Goal: Transaction & Acquisition: Purchase product/service

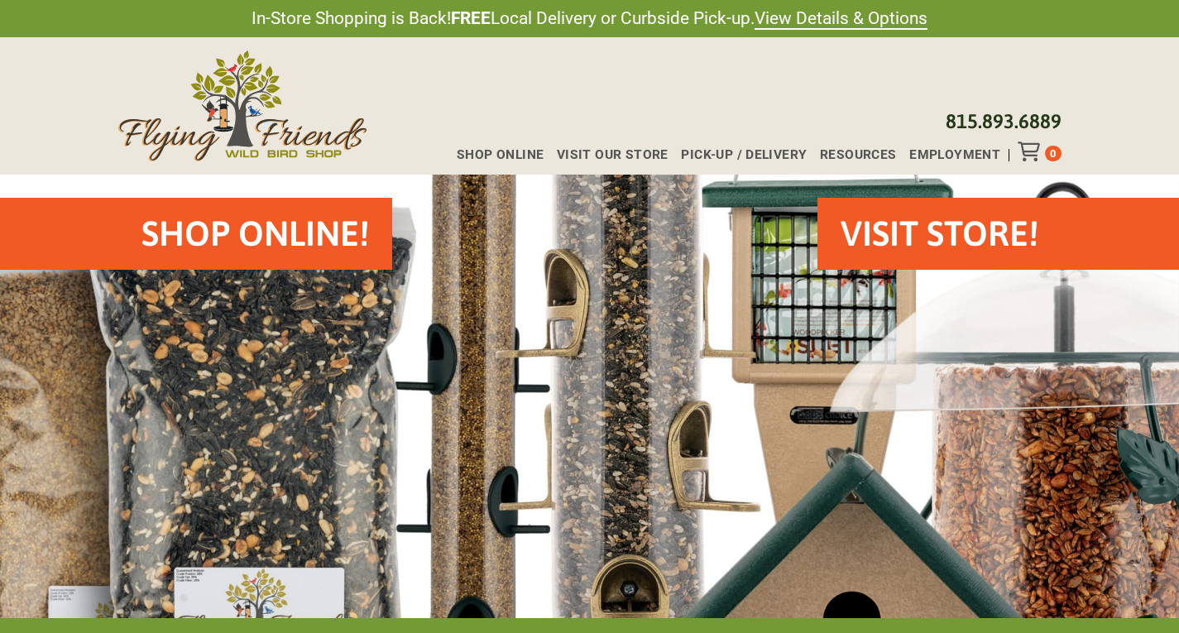
click at [894, 236] on h2 "VISIT STORE!" at bounding box center [940, 233] width 198 height 49
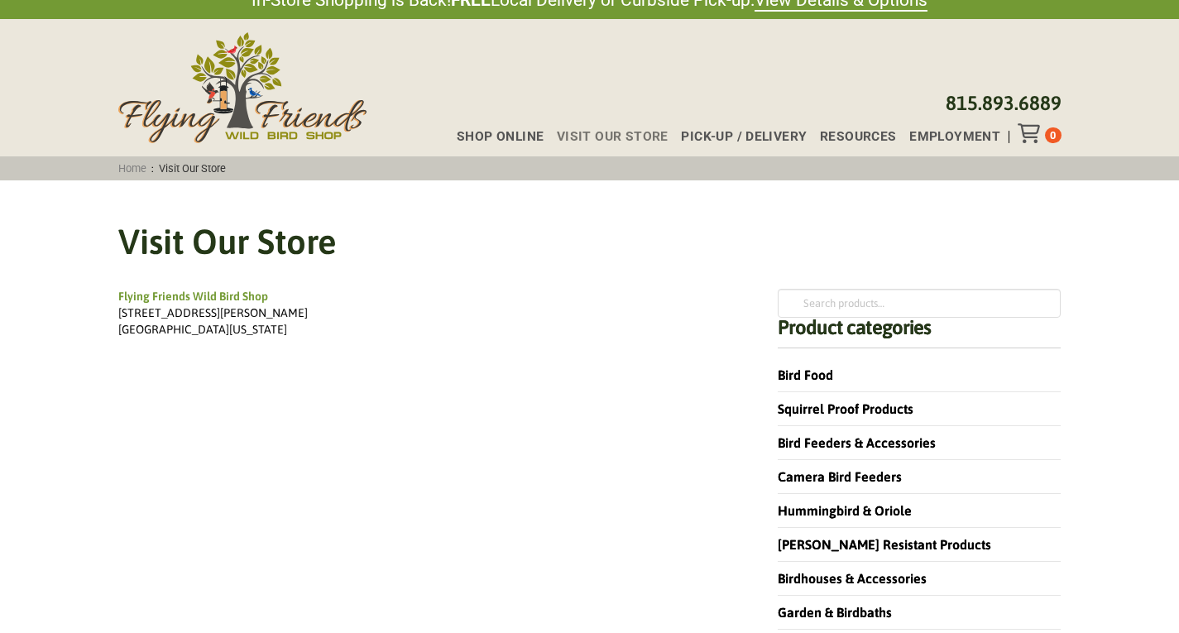
scroll to position [17, 0]
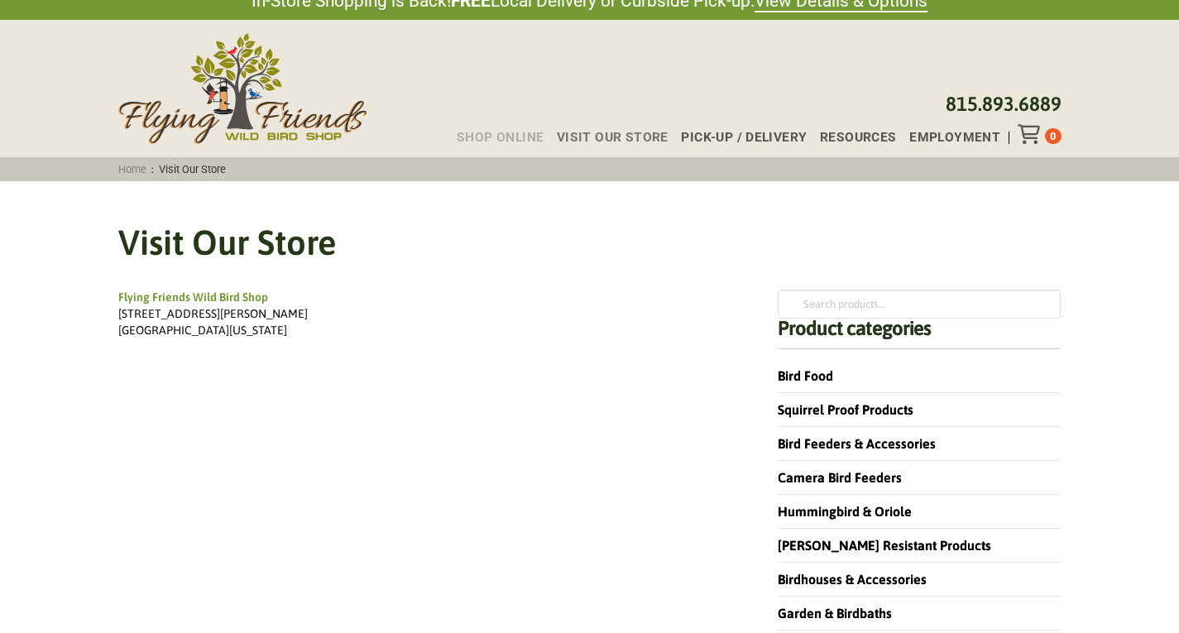
click at [483, 140] on span "Shop Online" at bounding box center [500, 138] width 87 height 13
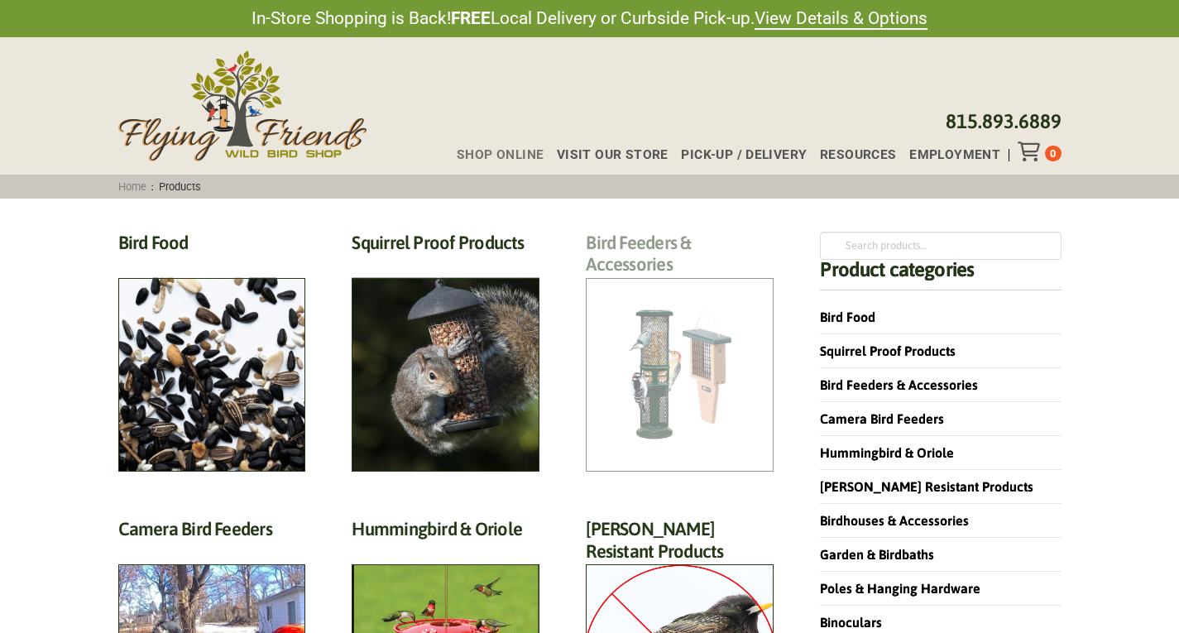
click at [613, 285] on h2 "Bird Feeders & Accessories (172)" at bounding box center [680, 258] width 188 height 53
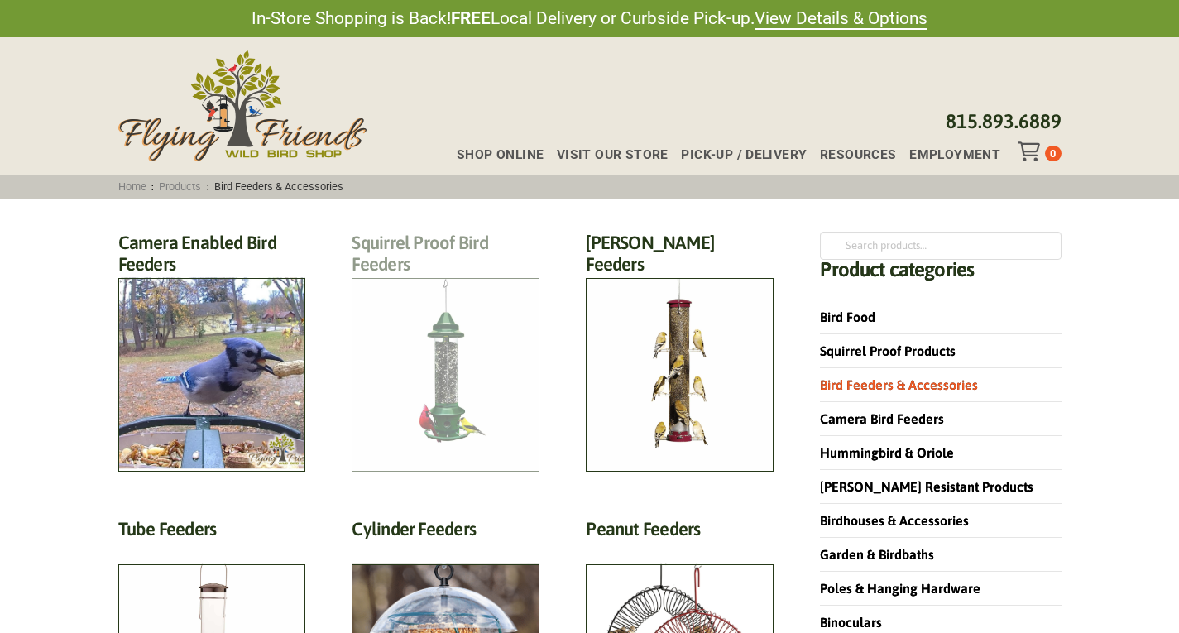
click at [409, 285] on h2 "Squirrel Proof Bird Feeders (10)" at bounding box center [446, 258] width 188 height 53
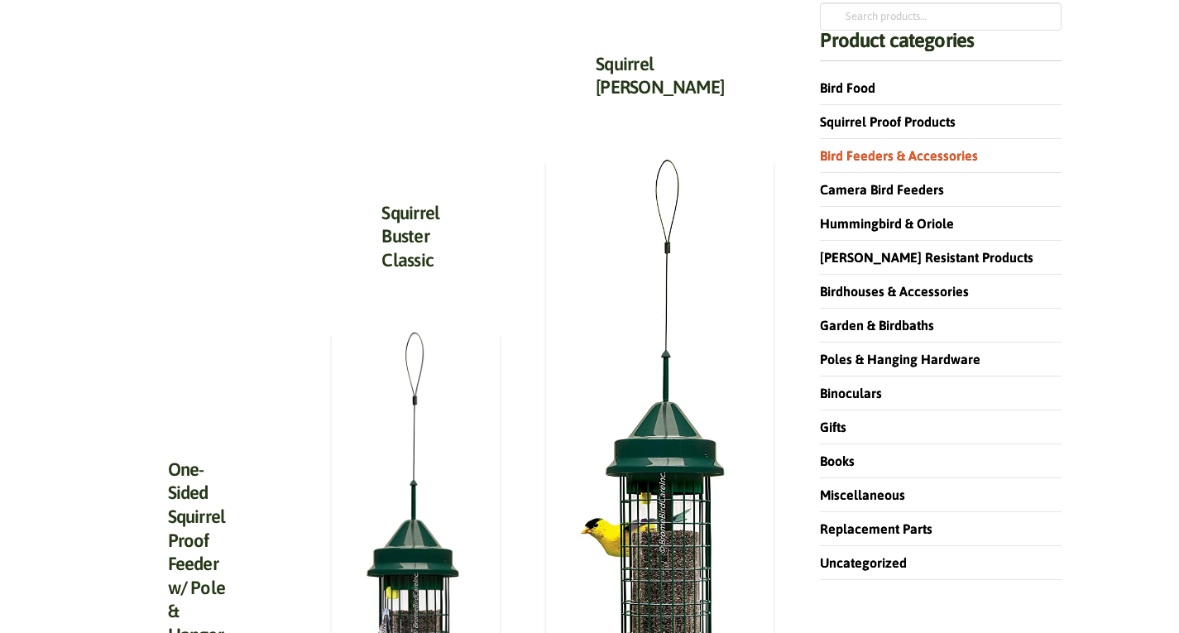
scroll to position [234, 0]
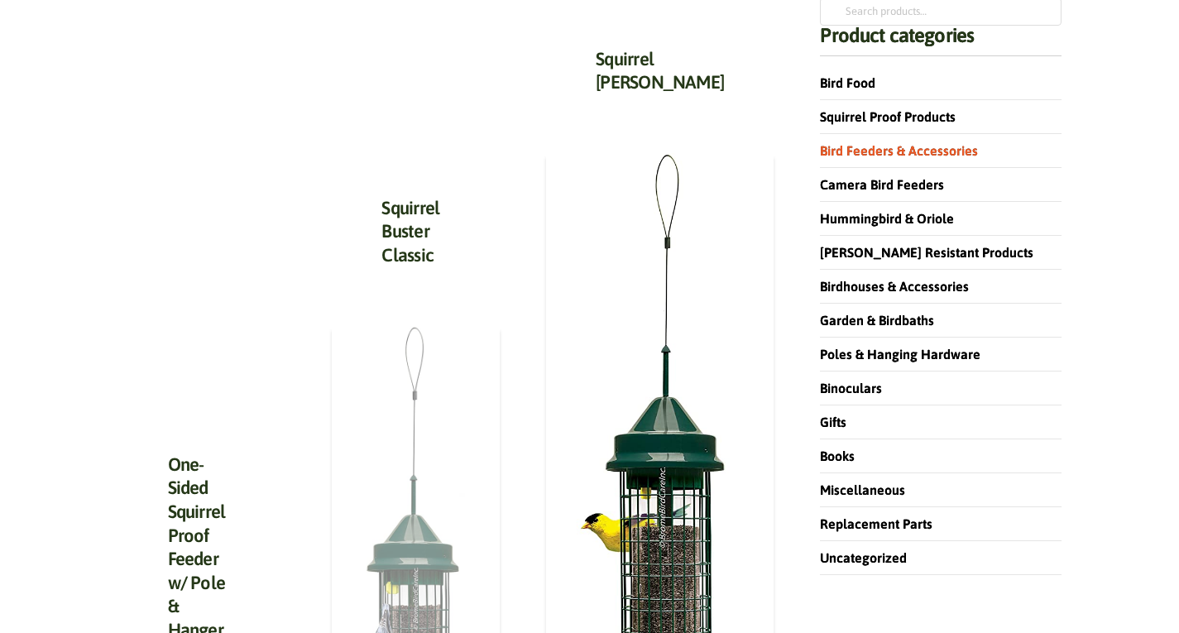
click at [439, 372] on img at bounding box center [416, 597] width 168 height 543
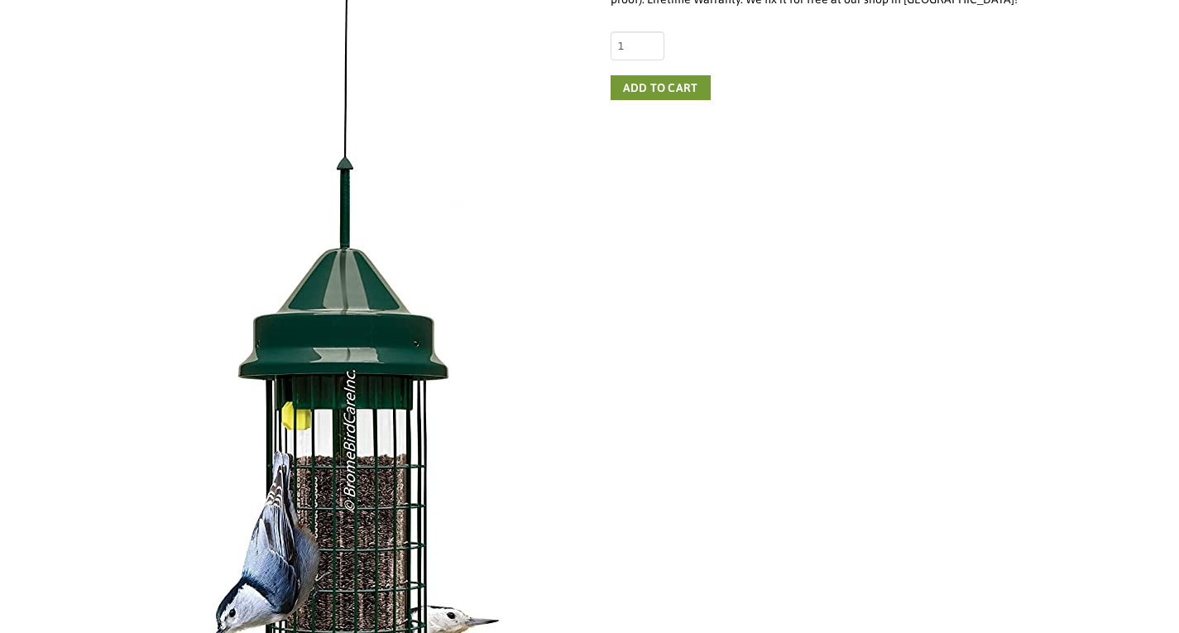
scroll to position [405, 0]
